Goal: Information Seeking & Learning: Learn about a topic

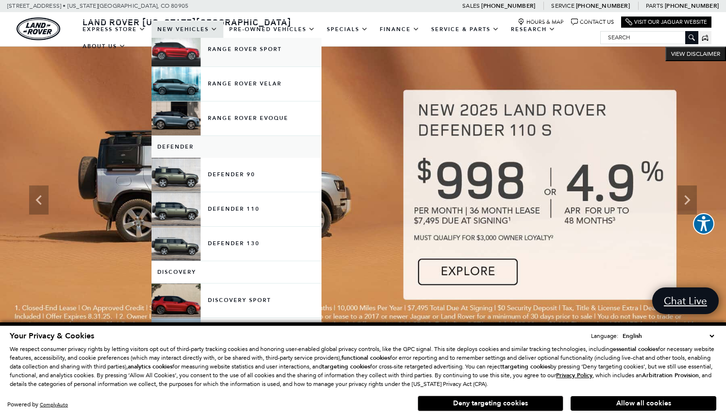
scroll to position [92, 0]
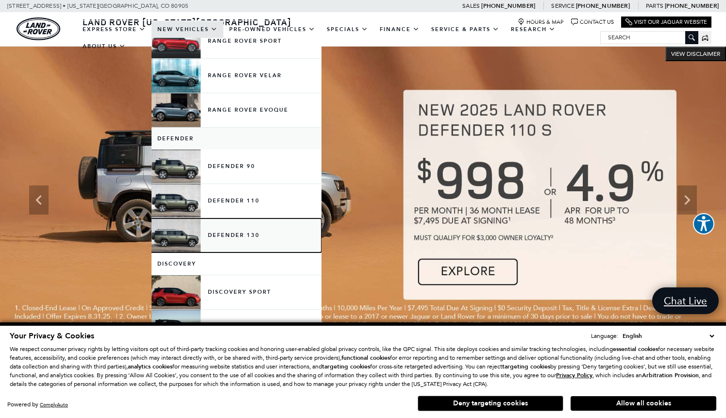
click at [228, 242] on link "Defender 130" at bounding box center [236, 235] width 170 height 34
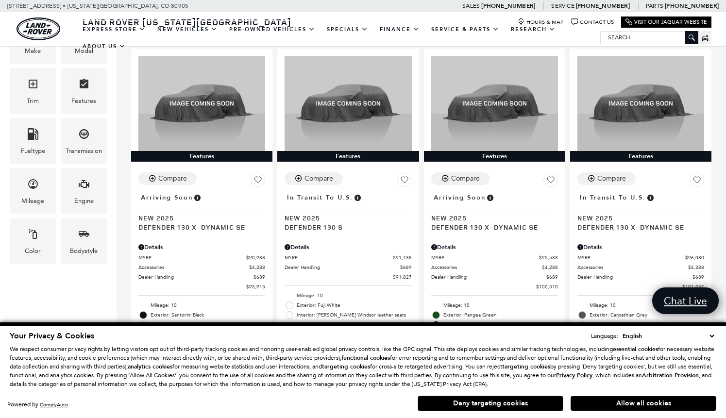
scroll to position [242, 0]
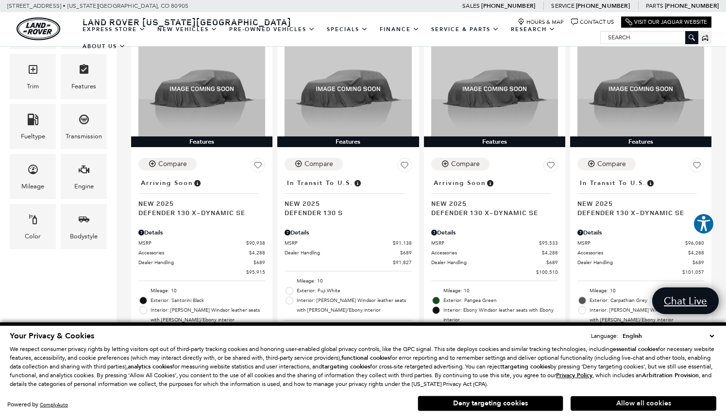
click at [636, 400] on button "Allow all cookies" at bounding box center [643, 403] width 146 height 15
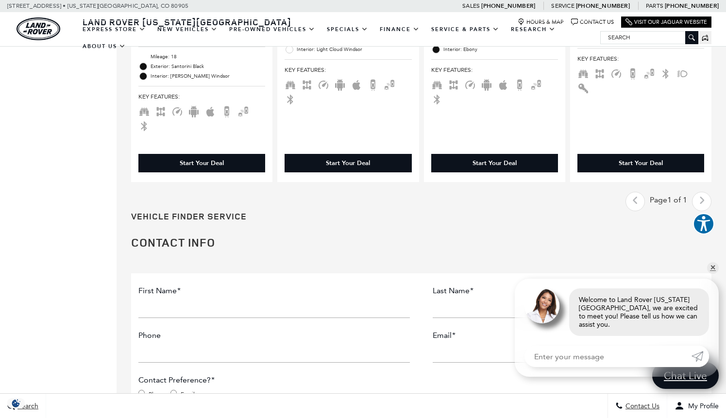
scroll to position [861, 0]
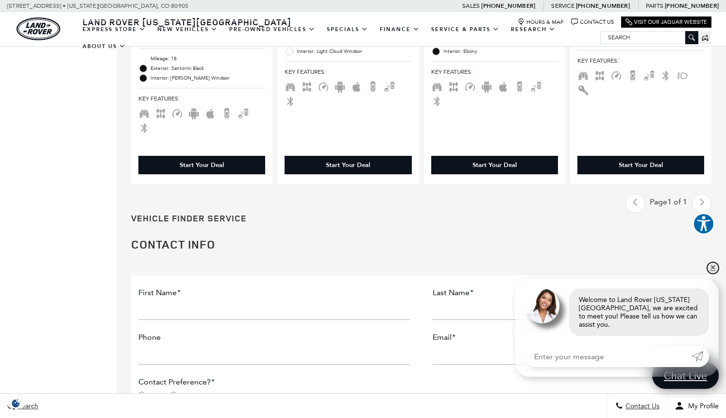
click at [715, 274] on link "✕" at bounding box center [713, 268] width 12 height 12
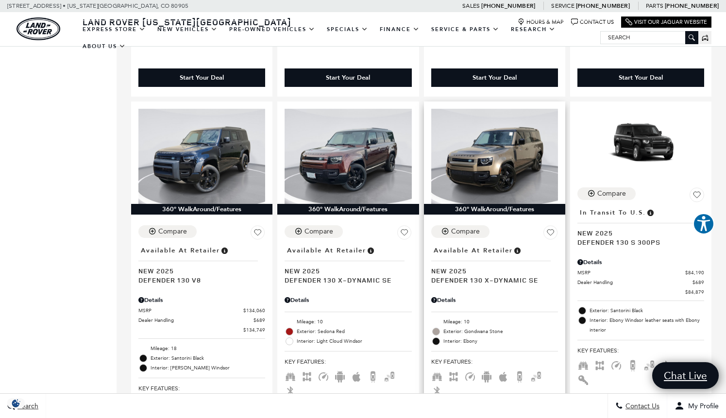
scroll to position [570, 0]
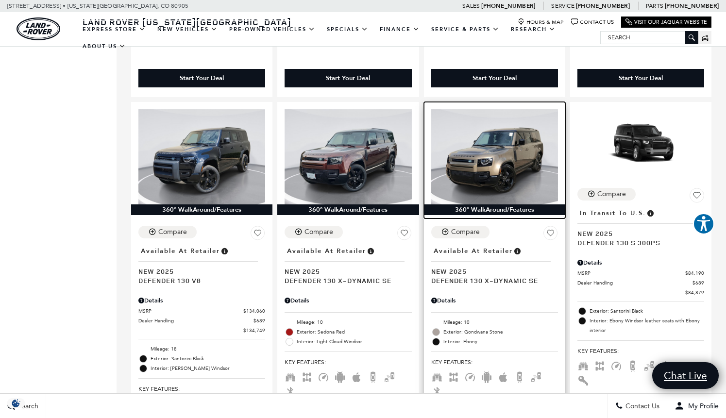
click at [505, 135] on img at bounding box center [494, 156] width 127 height 95
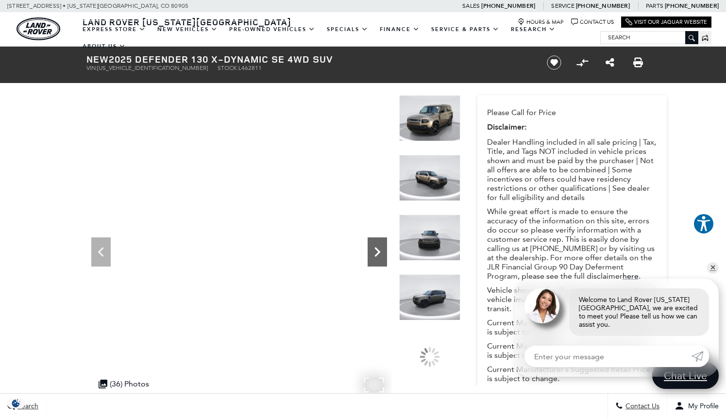
click at [382, 246] on icon "Next" at bounding box center [377, 251] width 19 height 19
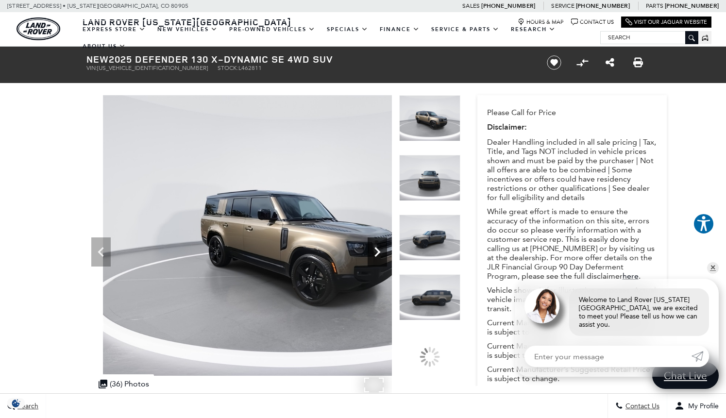
click at [382, 246] on icon "Next" at bounding box center [377, 251] width 19 height 19
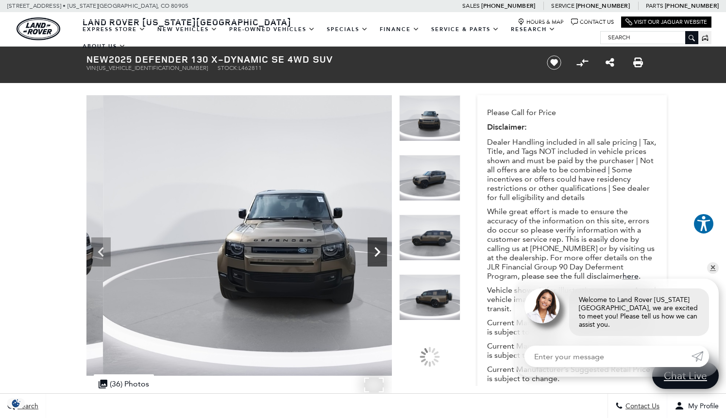
click at [382, 246] on icon "Next" at bounding box center [377, 251] width 19 height 19
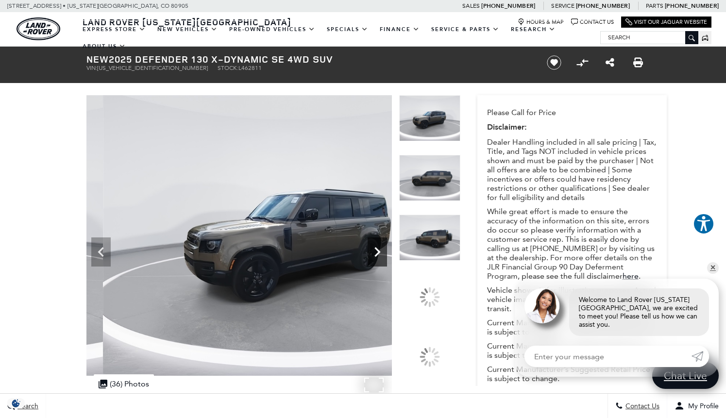
click at [382, 246] on icon "Next" at bounding box center [377, 251] width 19 height 19
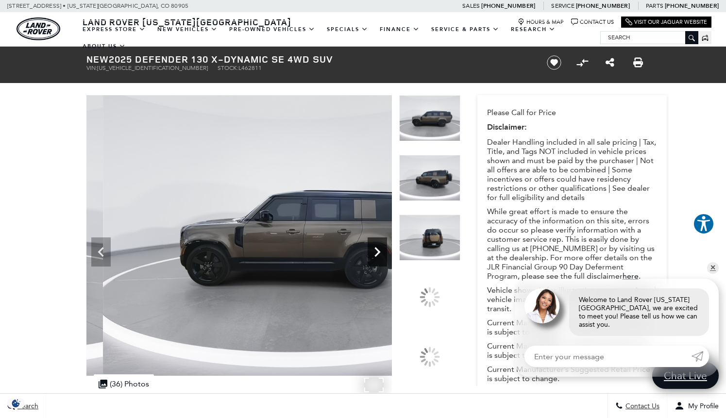
click at [382, 246] on icon "Next" at bounding box center [377, 251] width 19 height 19
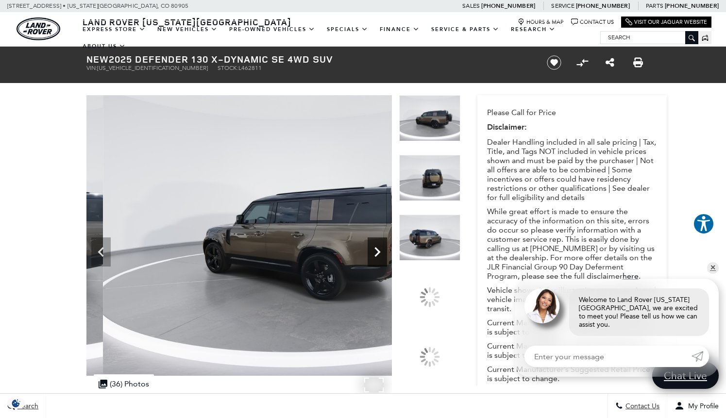
click at [382, 246] on icon "Next" at bounding box center [377, 251] width 19 height 19
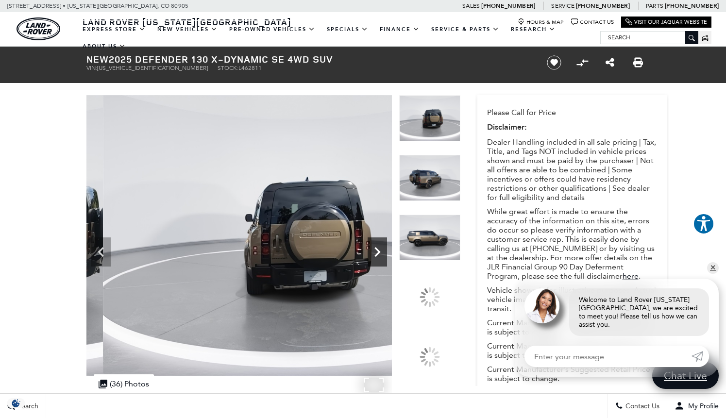
click at [382, 246] on icon "Next" at bounding box center [377, 251] width 19 height 19
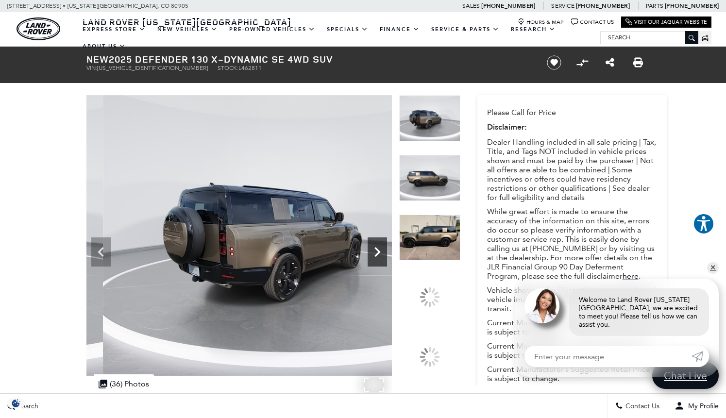
click at [382, 246] on icon "Next" at bounding box center [377, 251] width 19 height 19
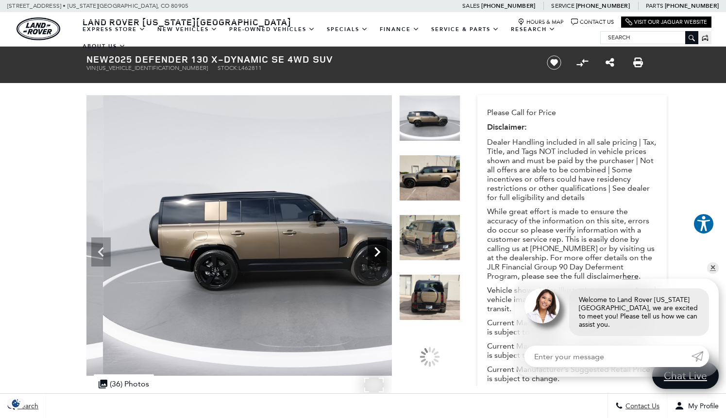
click at [382, 246] on icon "Next" at bounding box center [377, 251] width 19 height 19
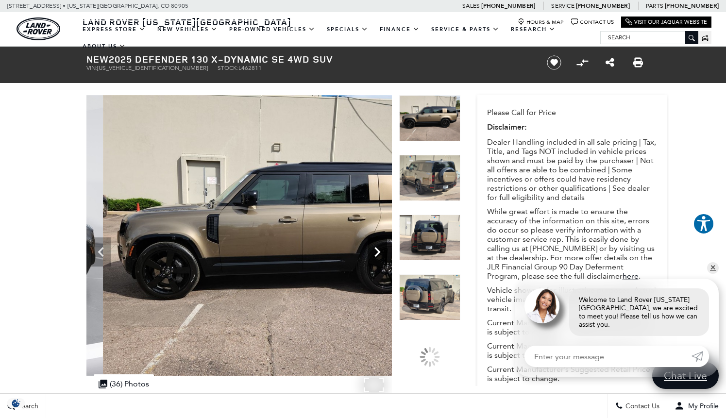
click at [382, 246] on icon "Next" at bounding box center [377, 251] width 19 height 19
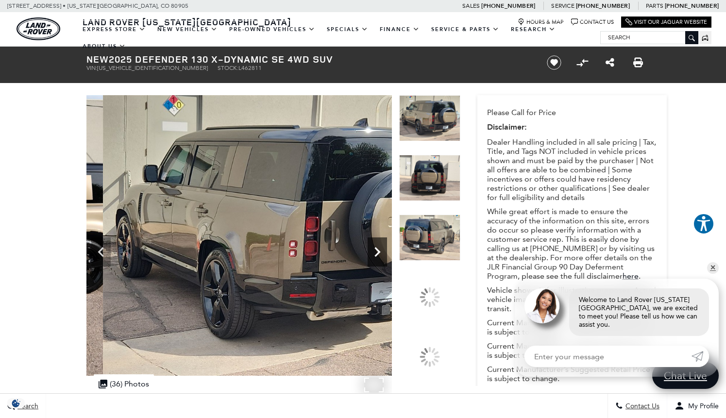
click at [382, 246] on icon "Next" at bounding box center [377, 251] width 19 height 19
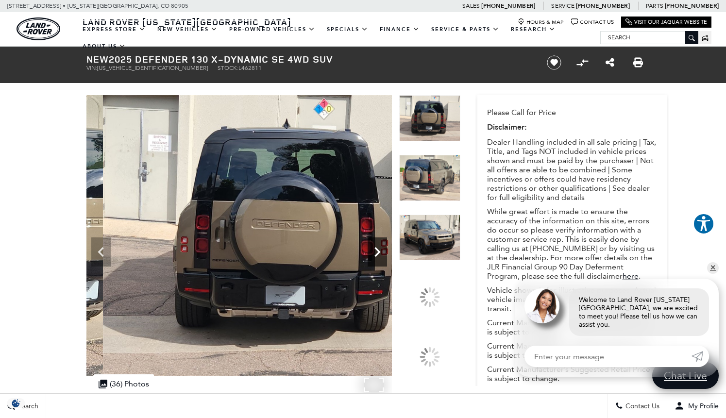
click at [382, 246] on icon "Next" at bounding box center [377, 251] width 19 height 19
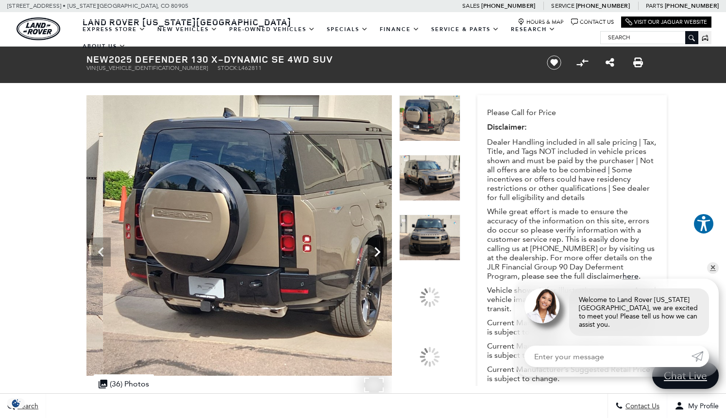
click at [382, 246] on icon "Next" at bounding box center [377, 251] width 19 height 19
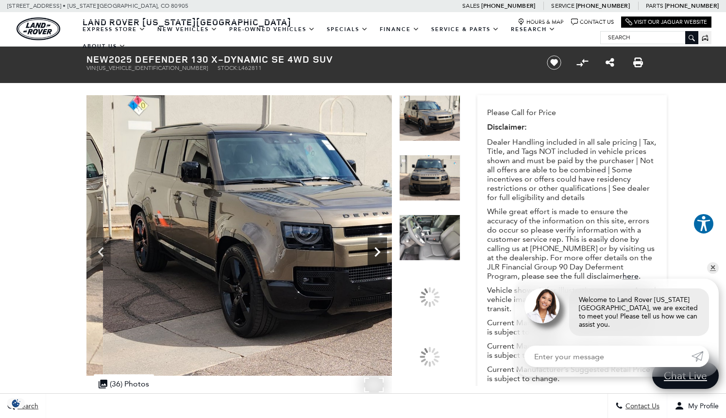
click at [382, 246] on icon "Next" at bounding box center [377, 251] width 19 height 19
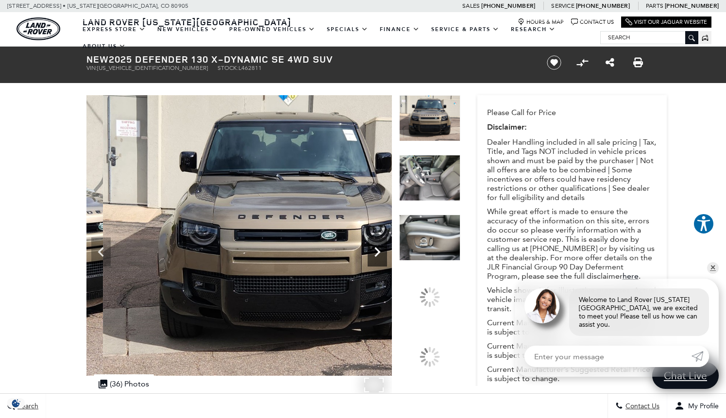
click at [382, 246] on icon "Next" at bounding box center [377, 251] width 19 height 19
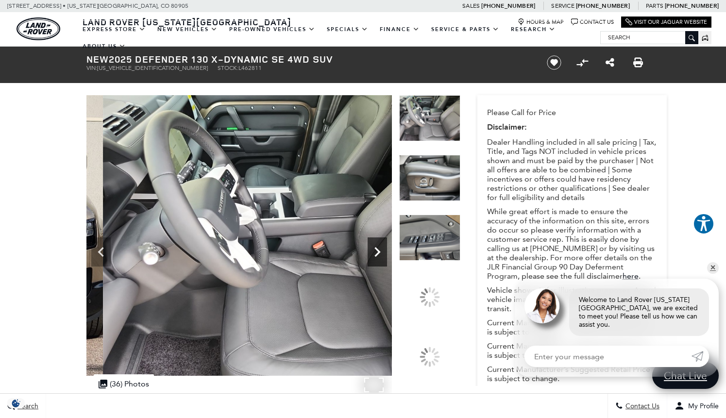
click at [382, 246] on icon "Next" at bounding box center [377, 251] width 19 height 19
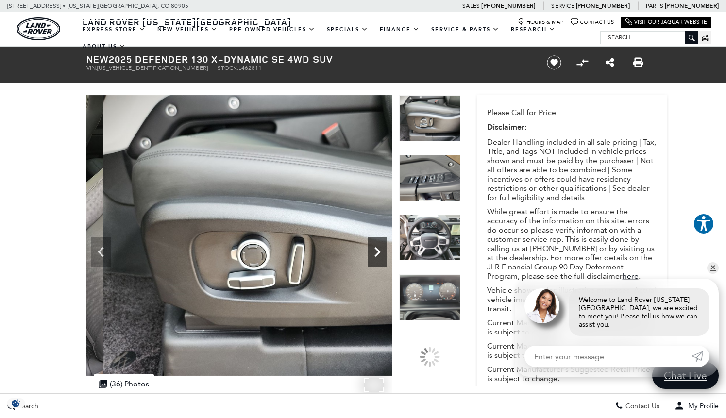
click at [382, 246] on icon "Next" at bounding box center [377, 251] width 19 height 19
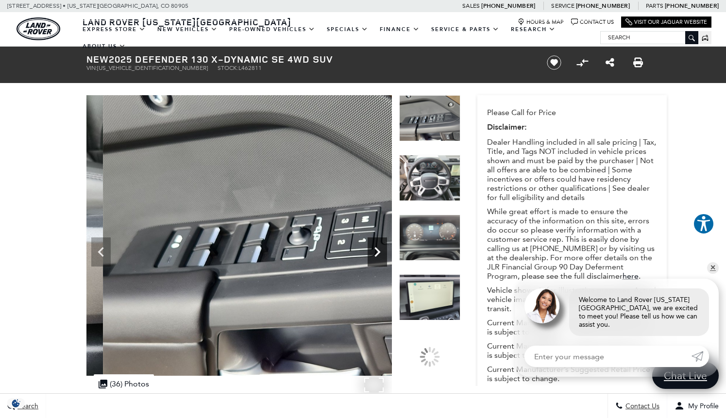
click at [382, 246] on icon "Next" at bounding box center [377, 251] width 19 height 19
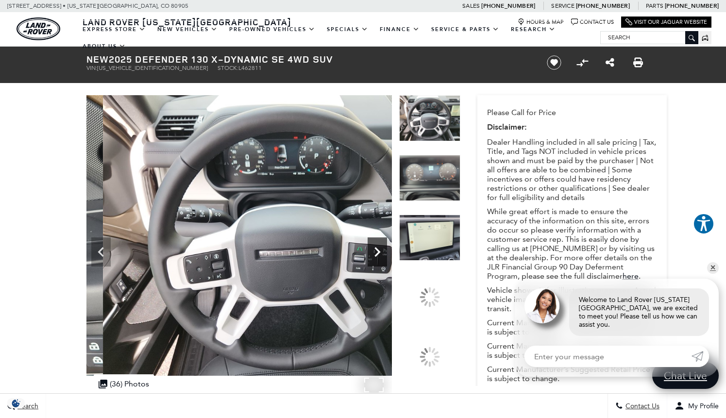
click at [382, 246] on icon "Next" at bounding box center [377, 251] width 19 height 19
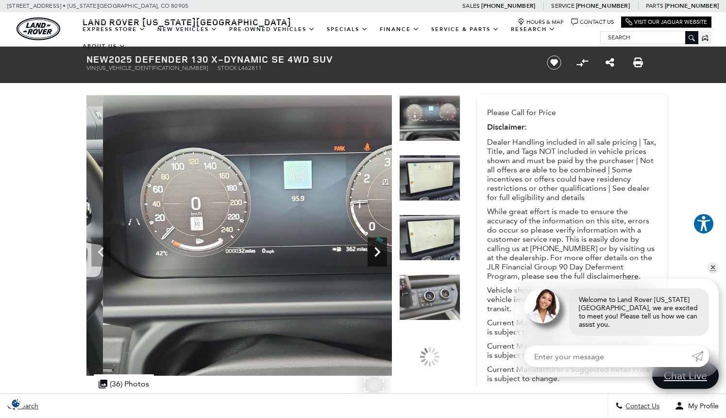
click at [382, 246] on icon "Next" at bounding box center [377, 251] width 19 height 19
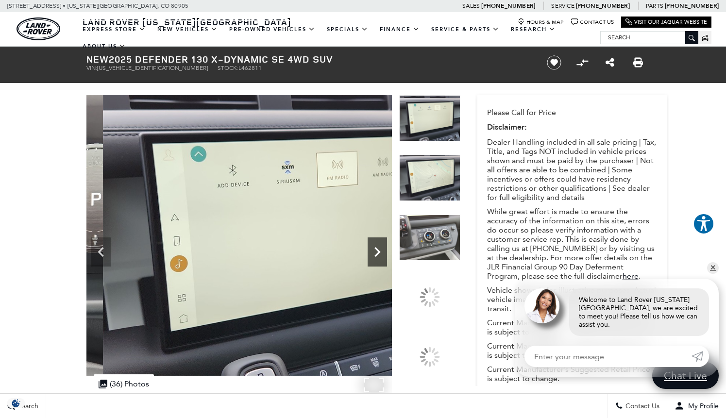
click at [382, 246] on icon "Next" at bounding box center [377, 251] width 19 height 19
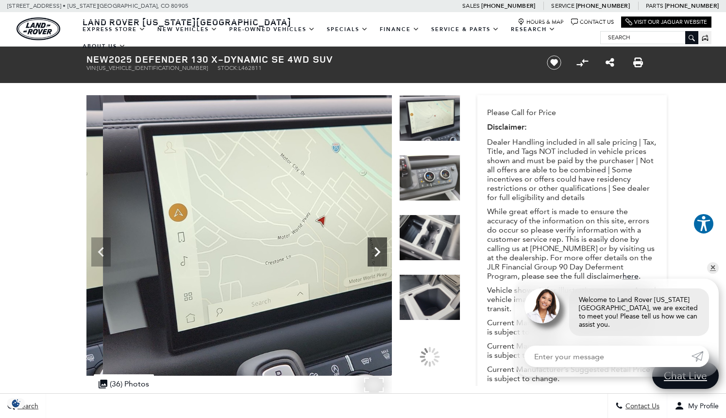
click at [382, 246] on icon "Next" at bounding box center [377, 251] width 19 height 19
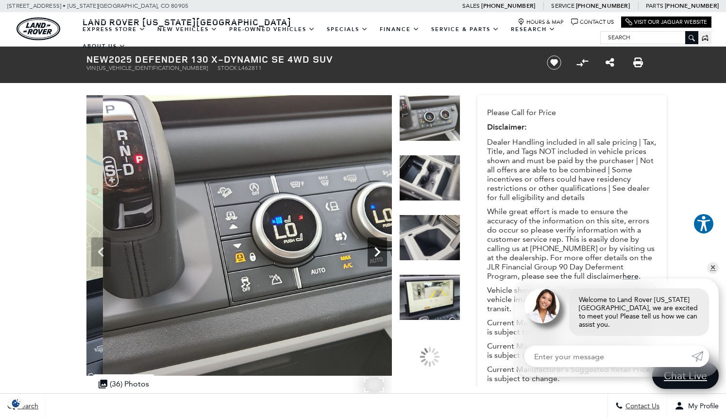
click at [382, 246] on icon "Next" at bounding box center [377, 251] width 19 height 19
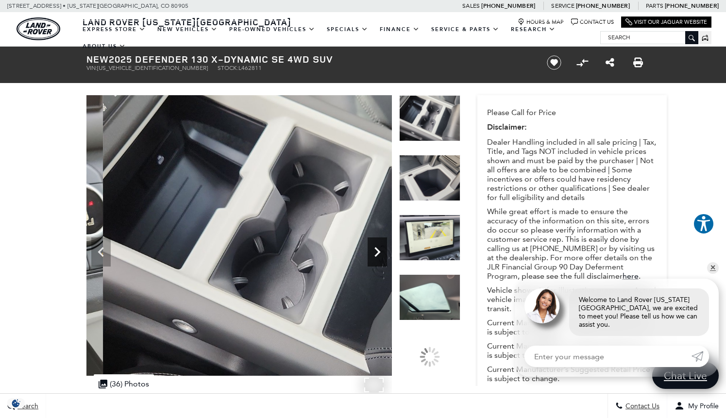
click at [382, 246] on icon "Next" at bounding box center [377, 251] width 19 height 19
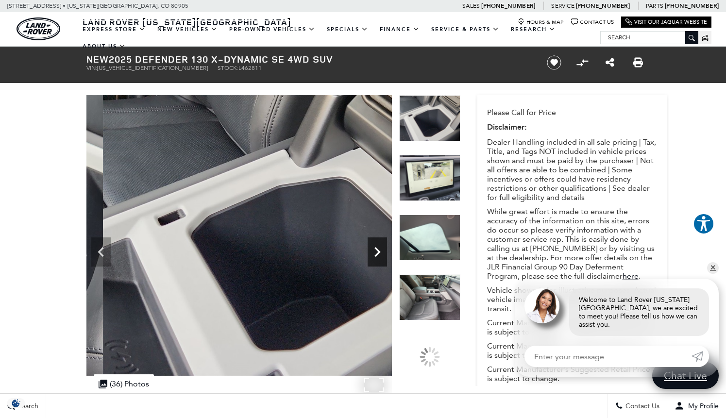
click at [382, 246] on icon "Next" at bounding box center [377, 251] width 19 height 19
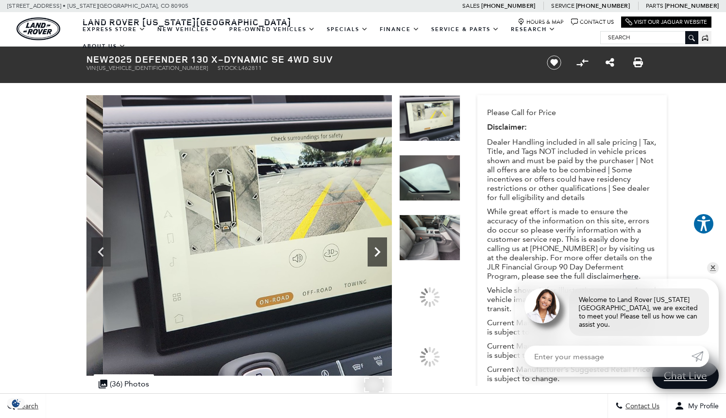
click at [382, 246] on icon "Next" at bounding box center [377, 251] width 19 height 19
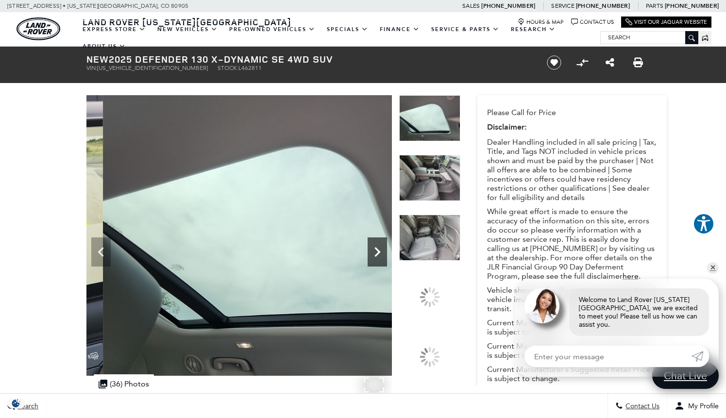
click at [382, 246] on icon "Next" at bounding box center [377, 251] width 19 height 19
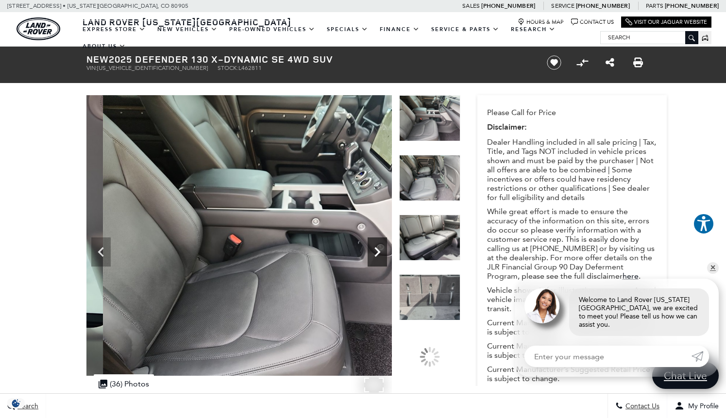
click at [382, 246] on icon "Next" at bounding box center [377, 251] width 19 height 19
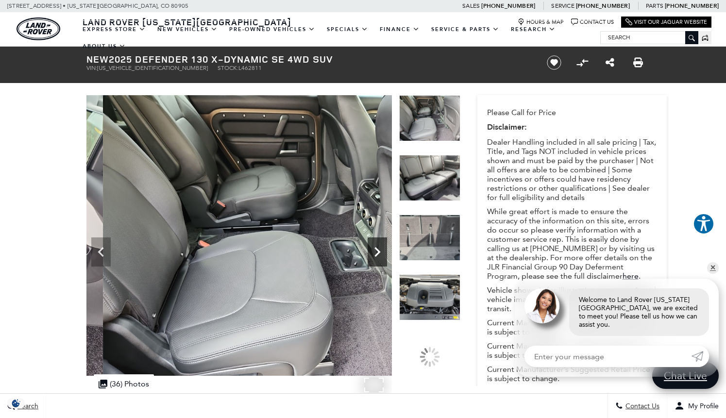
click at [382, 246] on icon "Next" at bounding box center [377, 251] width 19 height 19
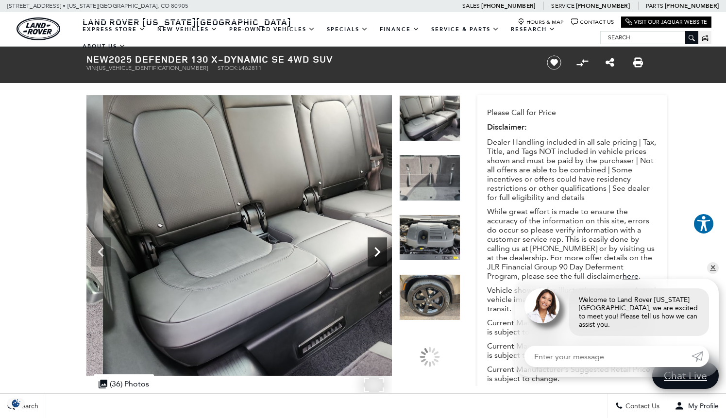
click at [382, 246] on icon "Next" at bounding box center [377, 251] width 19 height 19
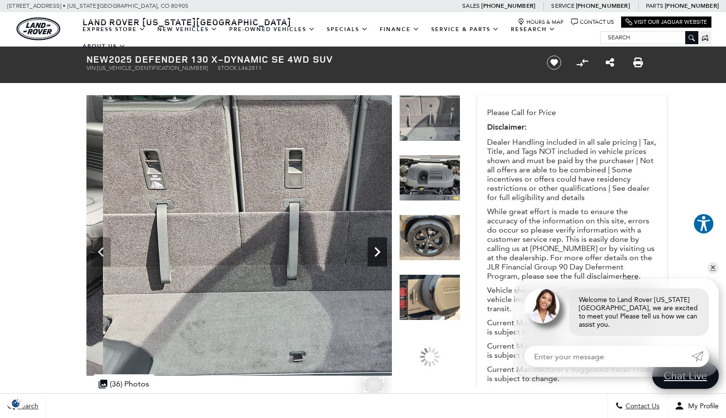
click at [382, 246] on icon "Next" at bounding box center [377, 251] width 19 height 19
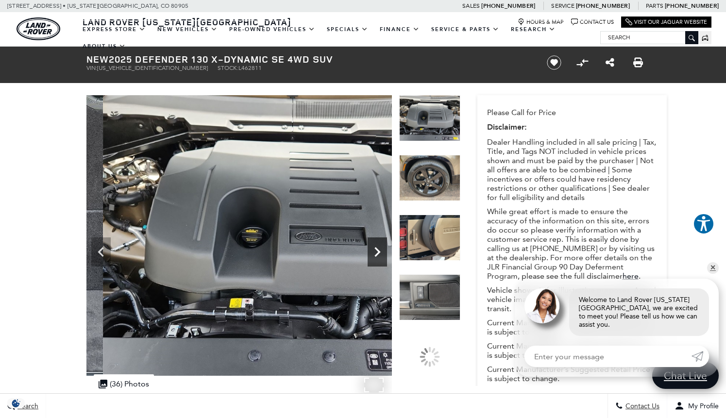
click at [382, 246] on icon "Next" at bounding box center [377, 251] width 19 height 19
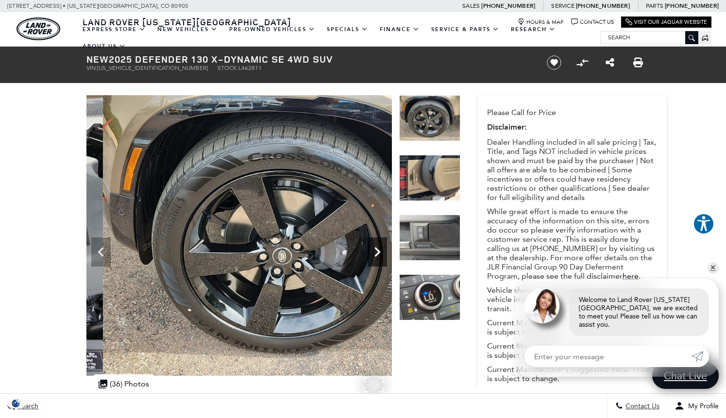
click at [382, 246] on icon "Next" at bounding box center [377, 251] width 19 height 19
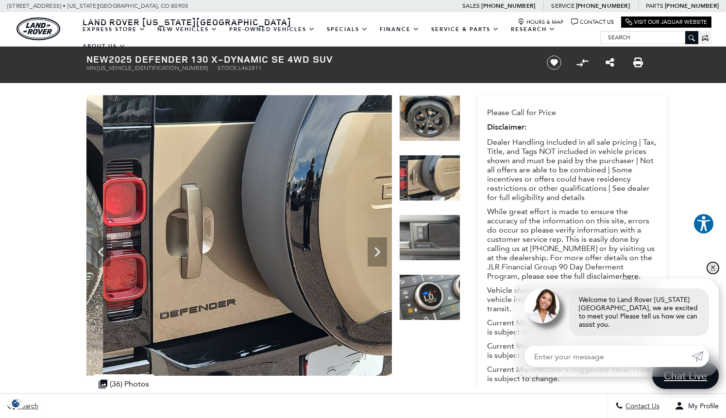
click at [711, 274] on link "✕" at bounding box center [713, 268] width 12 height 12
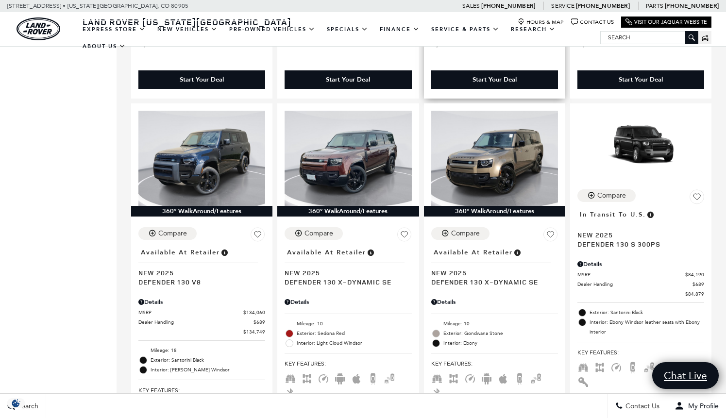
scroll to position [574, 0]
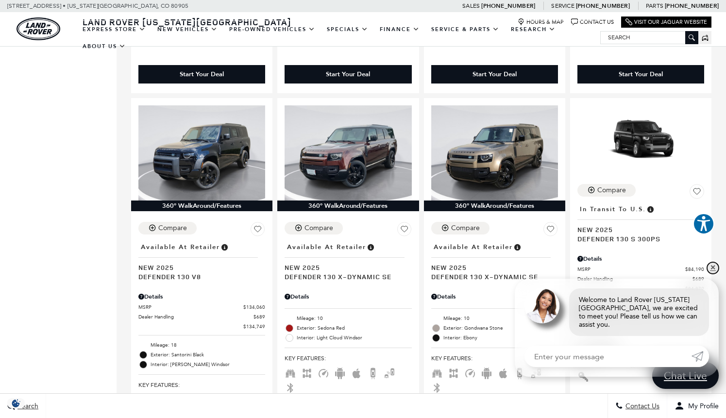
click at [715, 274] on link "✕" at bounding box center [713, 268] width 12 height 12
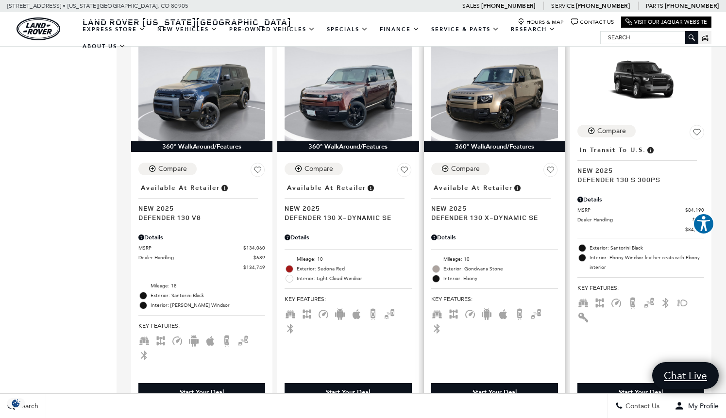
scroll to position [639, 0]
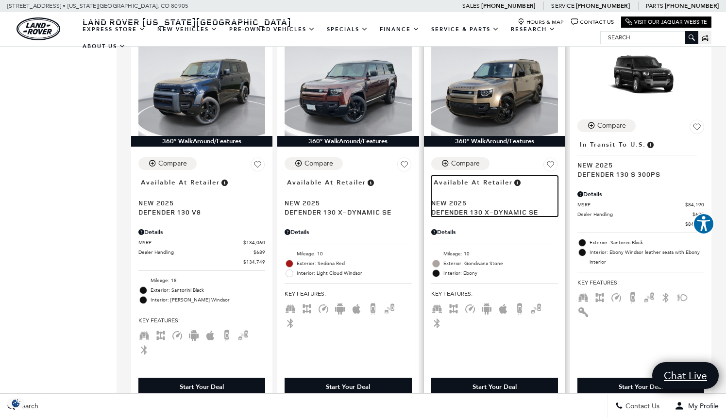
click at [499, 207] on span "Defender 130 X-Dynamic SE" at bounding box center [490, 211] width 119 height 9
